Goal: Task Accomplishment & Management: Complete application form

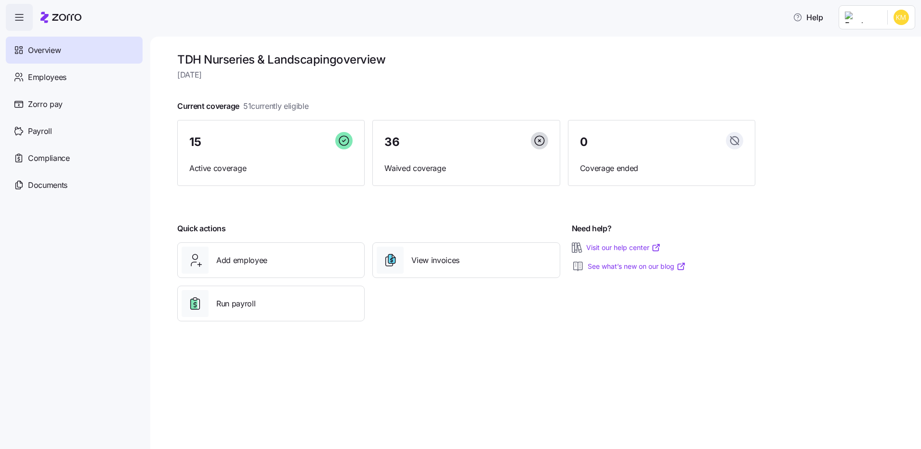
click at [50, 53] on span "Overview" at bounding box center [44, 50] width 33 height 12
click at [16, 12] on icon "button" at bounding box center [19, 18] width 12 height 12
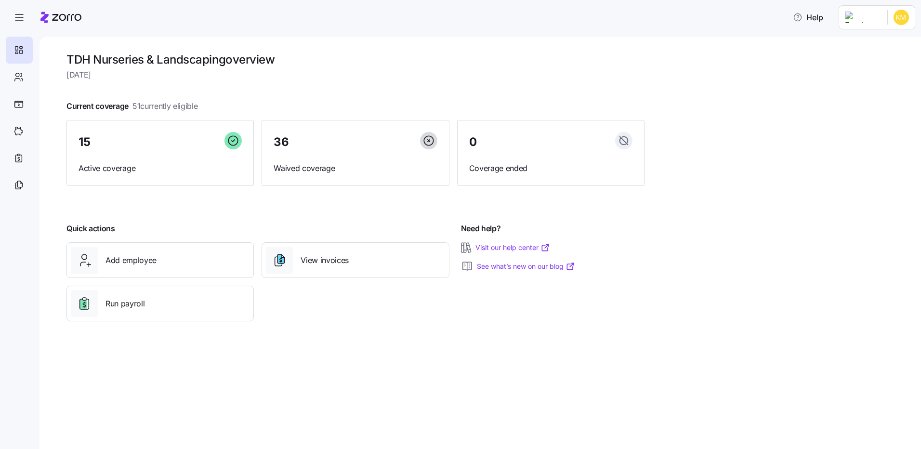
click at [871, 20] on html "Help TDH Nurseries & Landscaping overview [DATE] Current coverage 51 currently …" at bounding box center [460, 221] width 921 height 443
click at [869, 67] on div "My settings" at bounding box center [869, 67] width 51 height 11
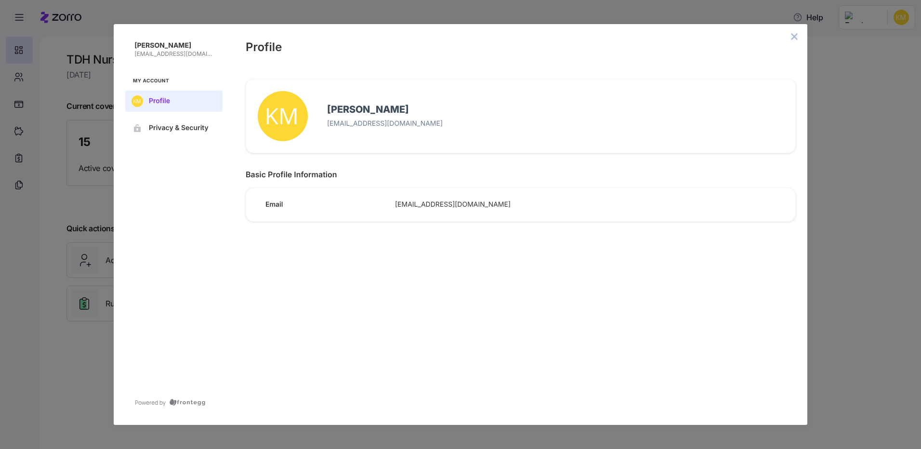
click at [796, 33] on icon "close admin-box" at bounding box center [795, 37] width 8 height 8
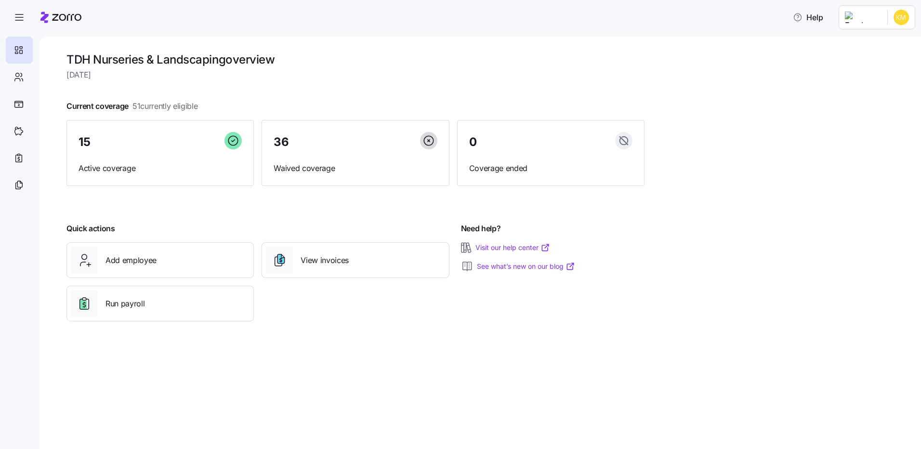
click at [880, 18] on html "Help TDH Nurseries & Landscaping overview [DATE] Current coverage 51 currently …" at bounding box center [460, 221] width 921 height 443
click at [879, 79] on div "Company setup" at bounding box center [876, 82] width 64 height 11
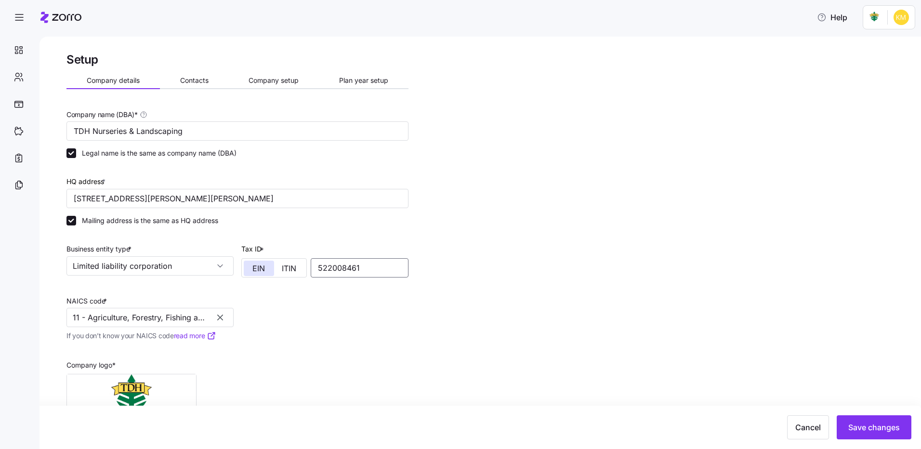
click at [328, 267] on input "522008461" at bounding box center [360, 267] width 98 height 19
click at [341, 266] on input "522008461" at bounding box center [360, 267] width 98 height 19
click at [201, 318] on input "11 - Agriculture, Forestry, Fishing and Hunting" at bounding box center [150, 317] width 167 height 19
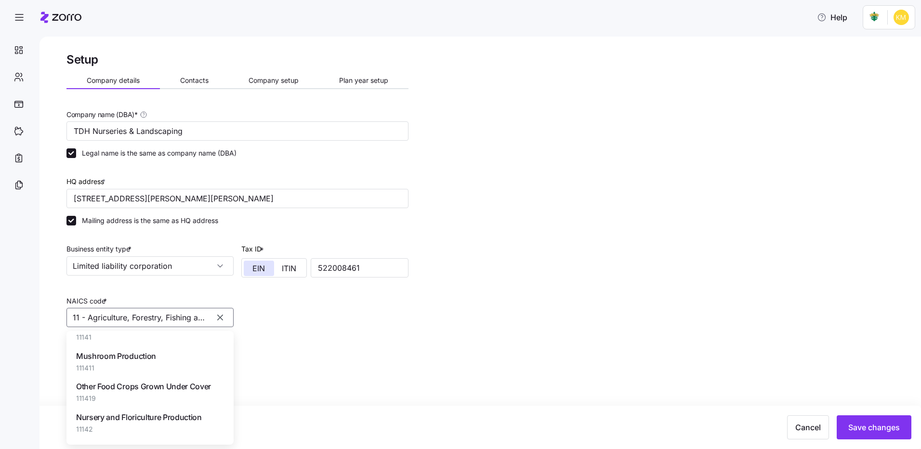
scroll to position [1253, 0]
click at [145, 346] on span "Nursery and Tree Production" at bounding box center [126, 352] width 101 height 12
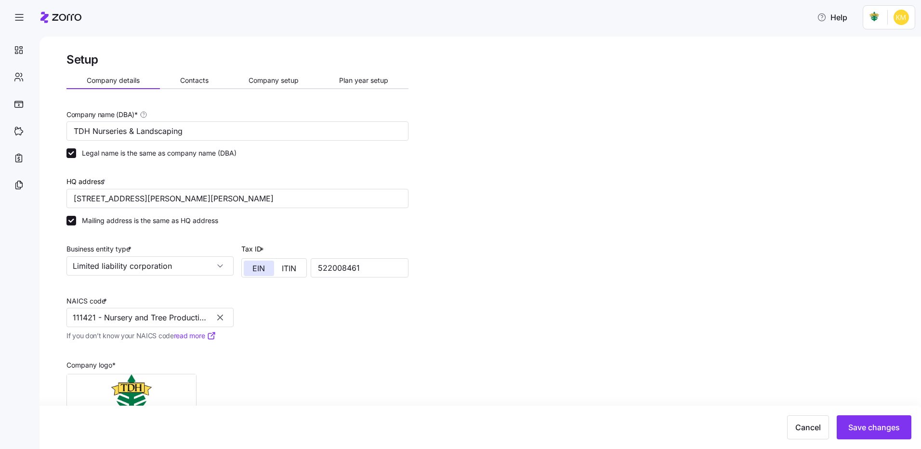
type input "111421 - Nursery and Tree Production"
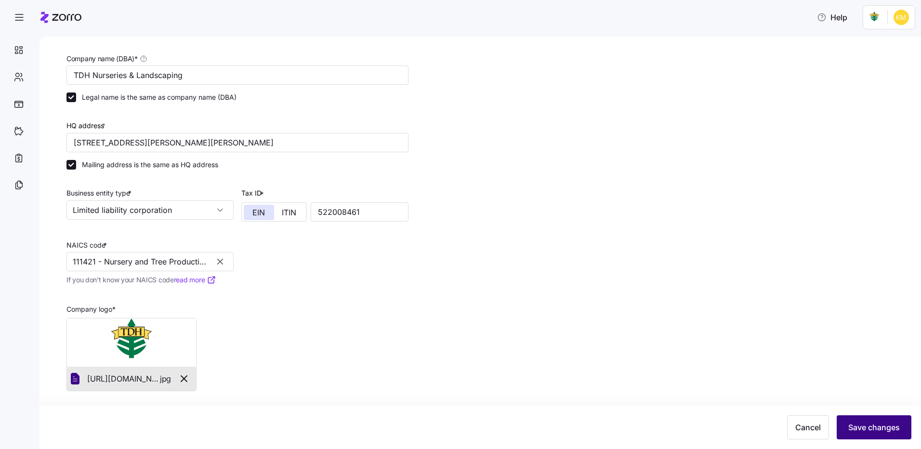
click at [855, 427] on span "Save changes" at bounding box center [875, 428] width 52 height 12
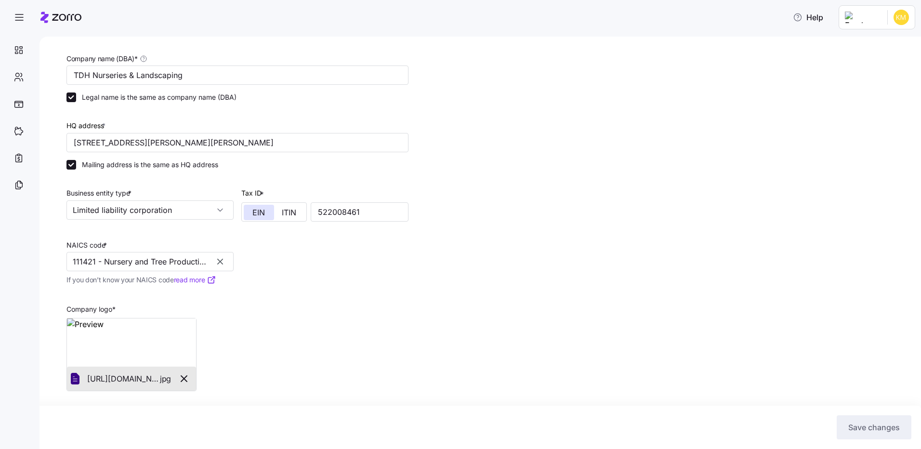
scroll to position [0, 0]
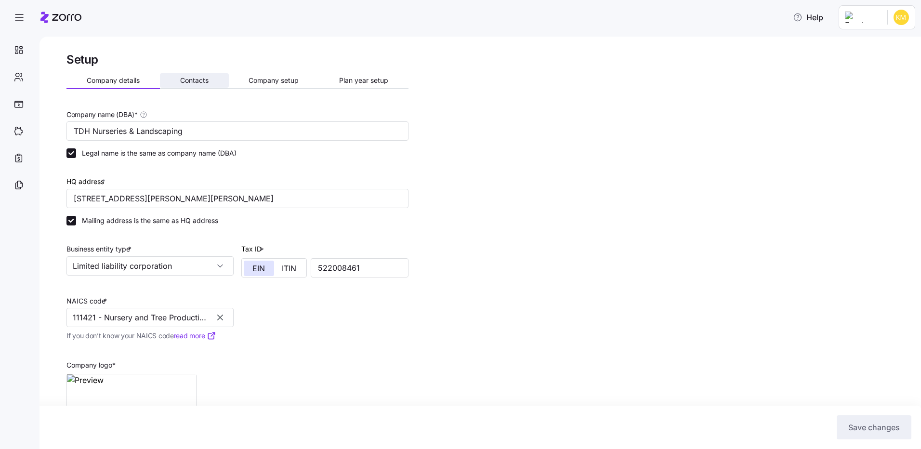
click at [194, 80] on span "Contacts" at bounding box center [194, 80] width 28 height 7
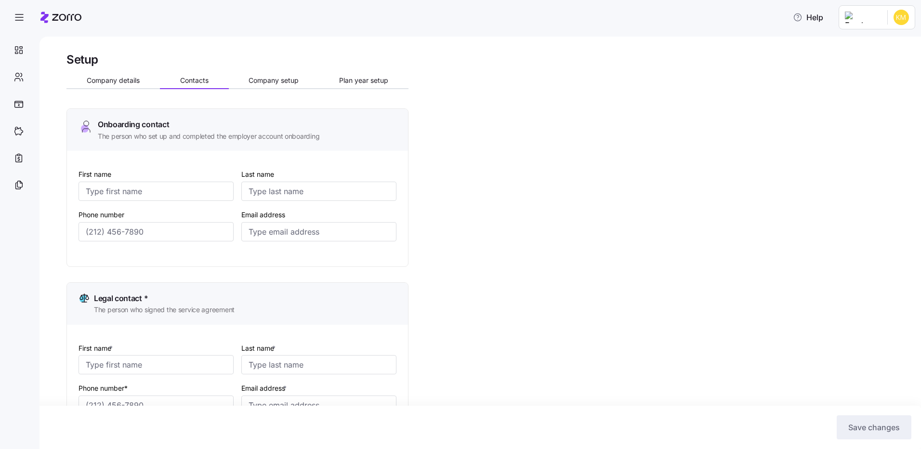
type input "[PERSON_NAME]"
type input "[EMAIL_ADDRESS][DOMAIN_NAME]"
type input "[PERSON_NAME]"
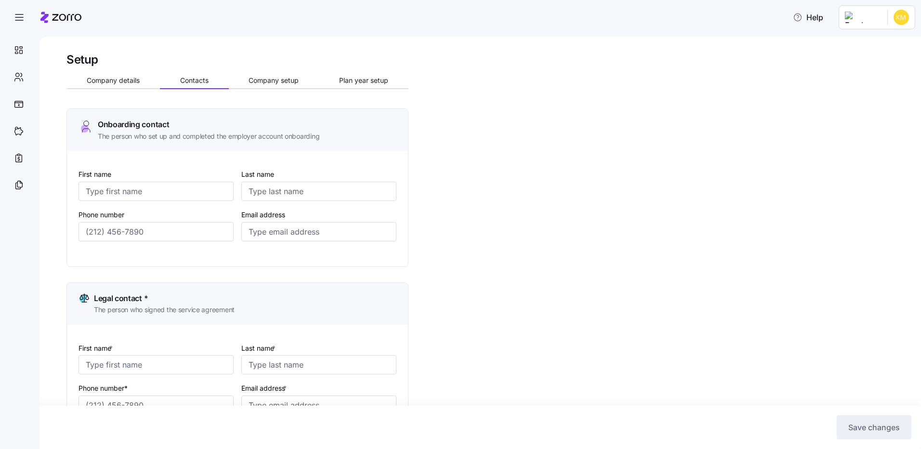
type input "[EMAIL_ADDRESS][DOMAIN_NAME]"
type input "[PERSON_NAME]"
type input "[EMAIL_ADDRESS][DOMAIN_NAME]"
type input "[PERSON_NAME]"
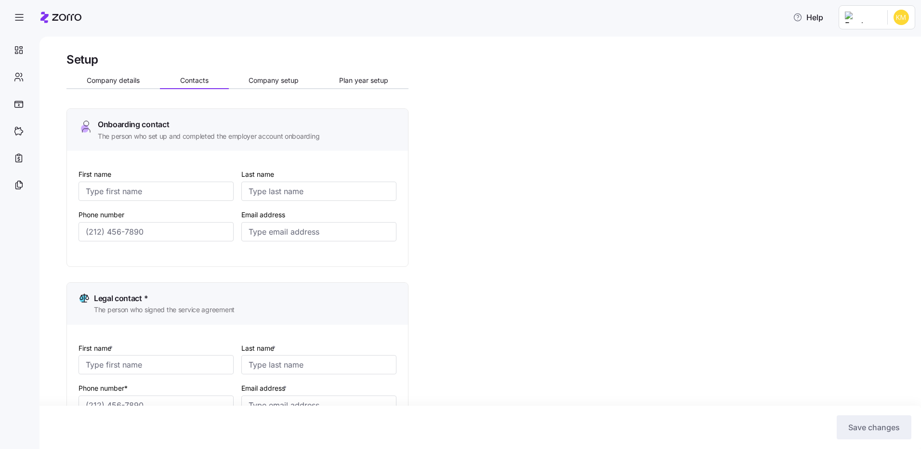
type input "[PERSON_NAME]"
type input "[EMAIL_ADDRESS][DOMAIN_NAME]"
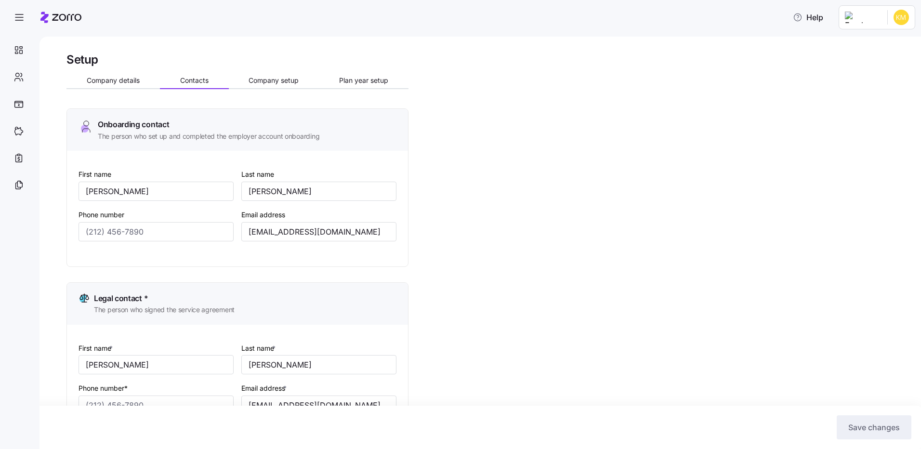
type input "[PHONE_NUMBER]"
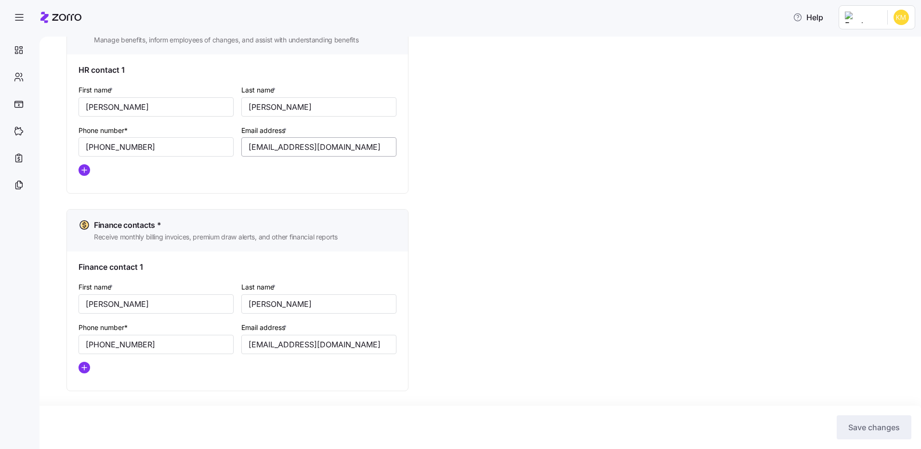
scroll to position [155, 0]
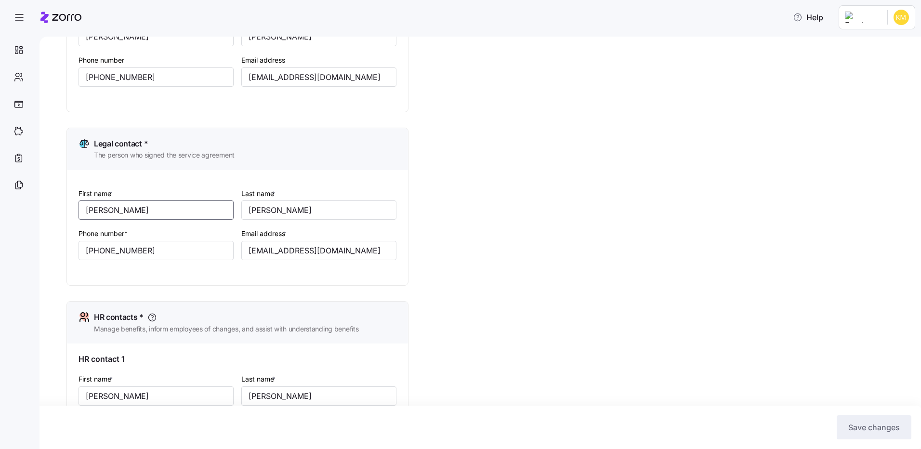
drag, startPoint x: 122, startPoint y: 206, endPoint x: 67, endPoint y: 214, distance: 56.1
click at [67, 214] on div "Legal contact * The person who signed the service agreement First name * [PERSO…" at bounding box center [238, 207] width 342 height 158
type input "[PERSON_NAME]"
drag, startPoint x: 156, startPoint y: 251, endPoint x: 66, endPoint y: 246, distance: 90.7
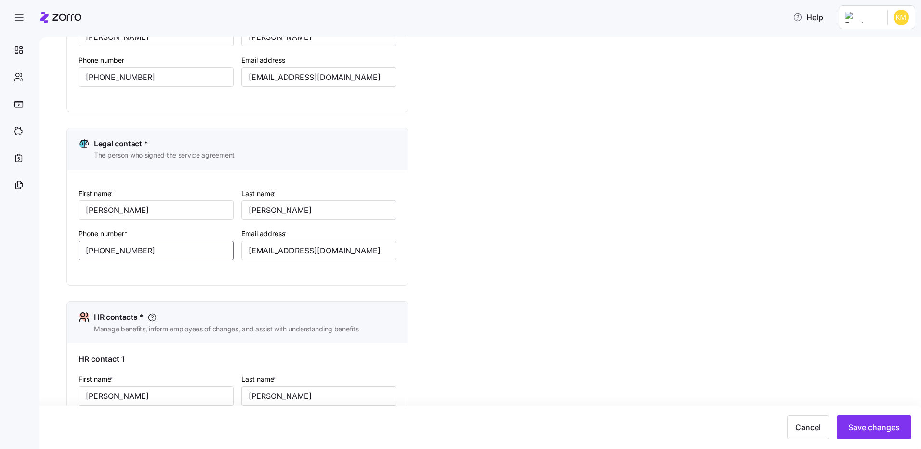
click at [64, 246] on div "Setup Company details Contacts Company setup Plan year setup Onboarding contact…" at bounding box center [481, 243] width 882 height 413
type input "[PHONE_NUMBER]"
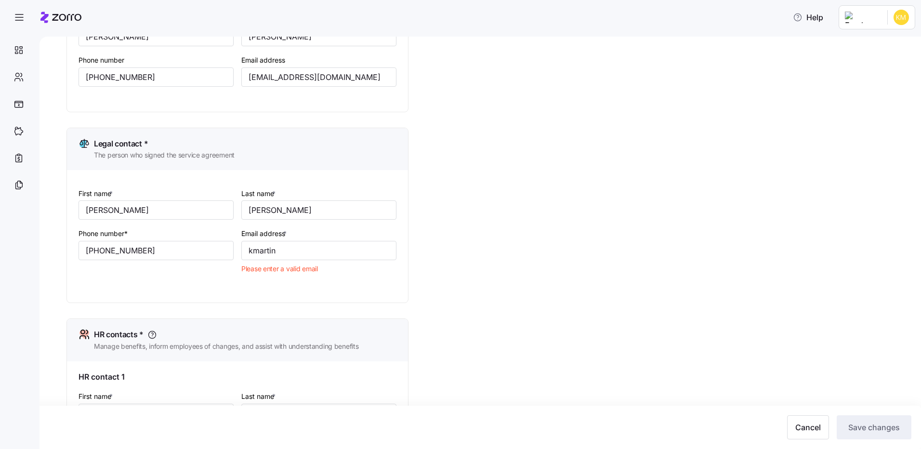
click at [498, 199] on div "Setup Company details Contacts Company setup Plan year setup Onboarding contact…" at bounding box center [487, 320] width 841 height 847
click at [290, 253] on input "kmartin" at bounding box center [318, 250] width 155 height 19
type input "[EMAIL_ADDRESS][DOMAIN_NAME]"
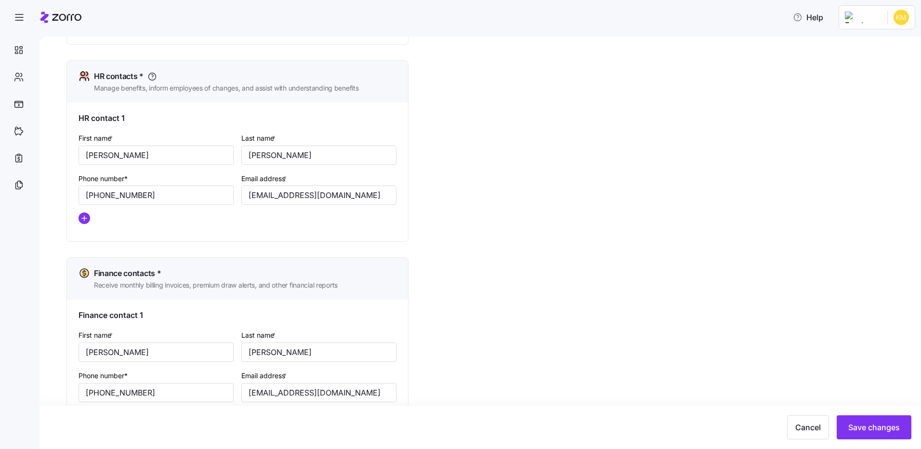
scroll to position [203, 0]
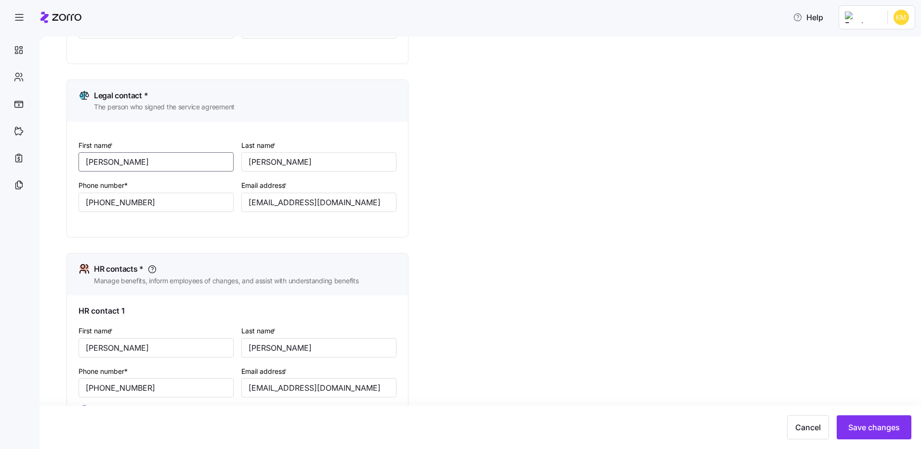
drag, startPoint x: 119, startPoint y: 159, endPoint x: 45, endPoint y: 161, distance: 73.3
click at [45, 161] on div "Setup Company details Contacts Company setup Plan year setup Onboarding contact…" at bounding box center [481, 243] width 882 height 413
type input "[PERSON_NAME]"
drag, startPoint x: 95, startPoint y: 239, endPoint x: 95, endPoint y: 232, distance: 6.3
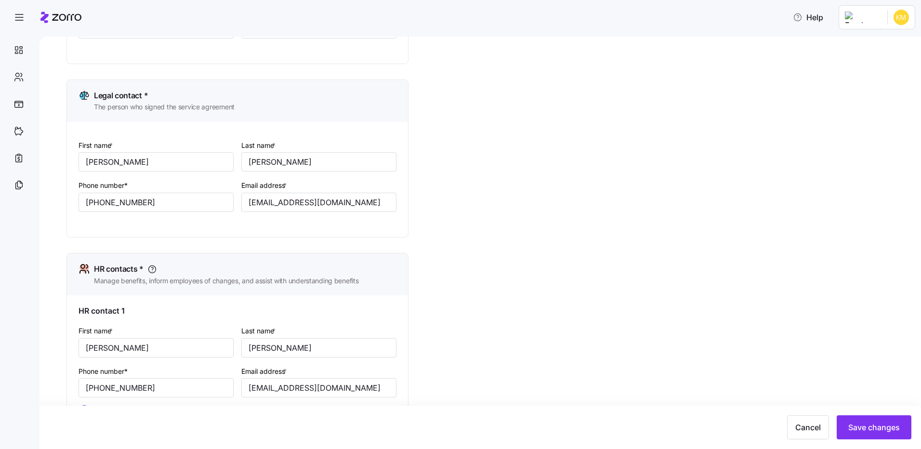
click at [95, 239] on div "Onboarding contact The person who set up and completed the employer account onb…" at bounding box center [238, 269] width 342 height 726
drag, startPoint x: 321, startPoint y: 202, endPoint x: 240, endPoint y: 203, distance: 80.5
click at [240, 203] on div "Email address * [EMAIL_ADDRESS][DOMAIN_NAME]" at bounding box center [319, 195] width 163 height 40
type input "r"
type input "[PERSON_NAME][EMAIL_ADDRESS][PERSON_NAME][DOMAIN_NAME]"
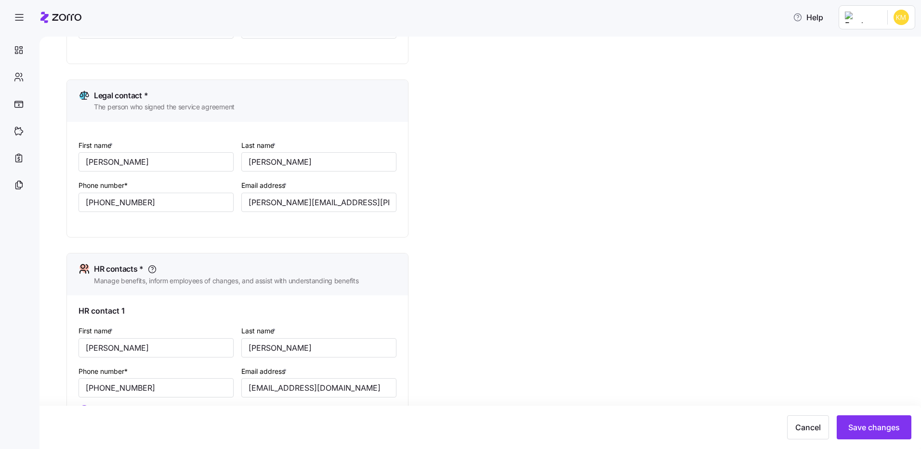
drag, startPoint x: 462, startPoint y: 257, endPoint x: 452, endPoint y: 255, distance: 10.8
click at [460, 257] on div "Setup Company details Contacts Company setup Plan year setup Onboarding contact…" at bounding box center [487, 263] width 841 height 829
click at [887, 429] on span "Save changes" at bounding box center [875, 428] width 52 height 12
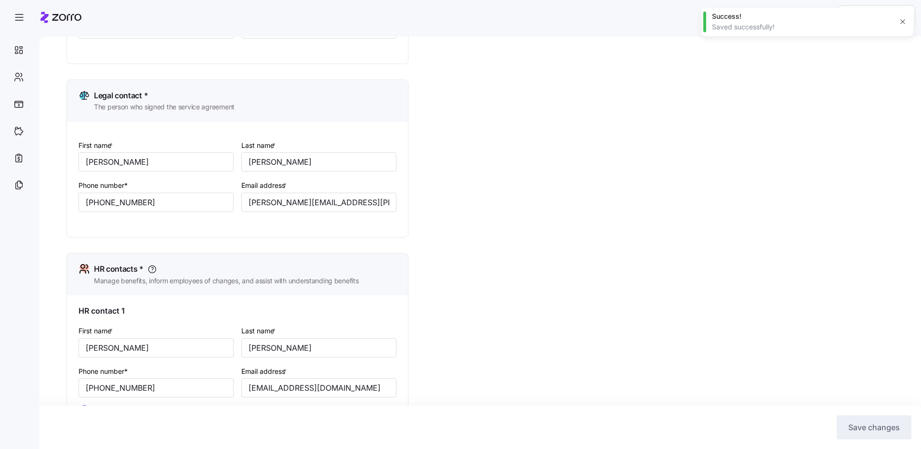
scroll to position [0, 0]
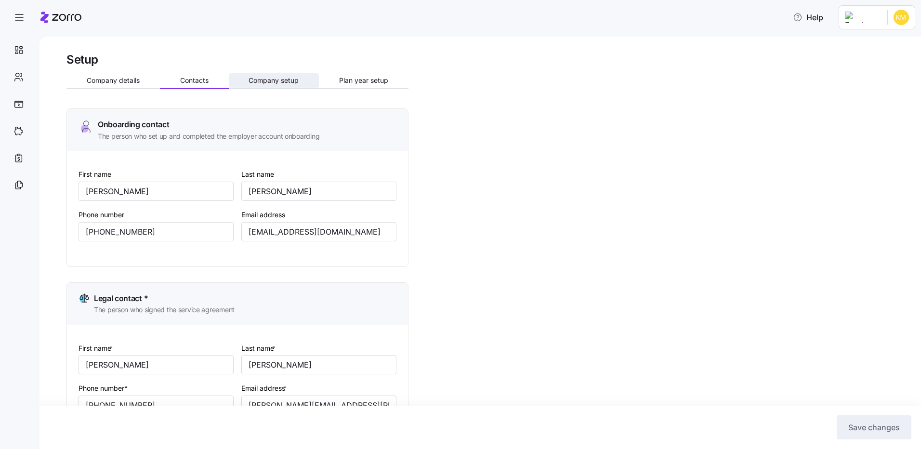
click at [266, 82] on span "Company setup" at bounding box center [274, 80] width 50 height 7
click at [278, 77] on span "Company setup" at bounding box center [274, 80] width 50 height 7
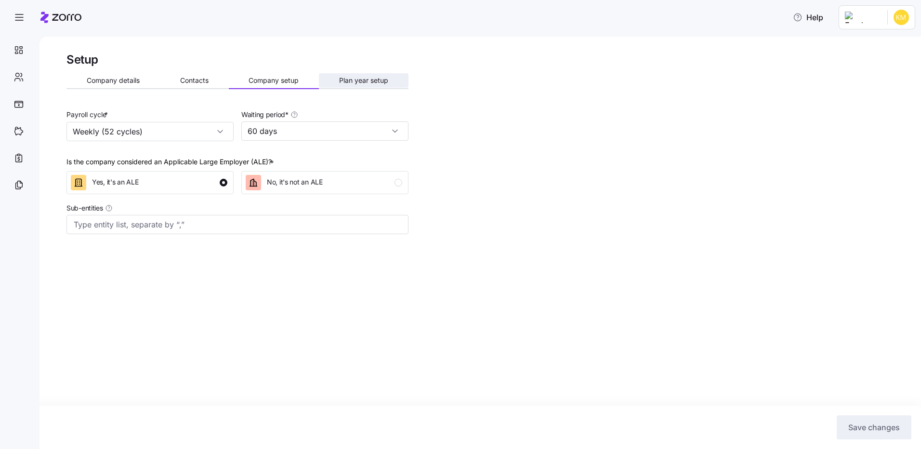
click at [369, 80] on span "Plan year setup" at bounding box center [363, 80] width 49 height 7
